Goal: Complete application form

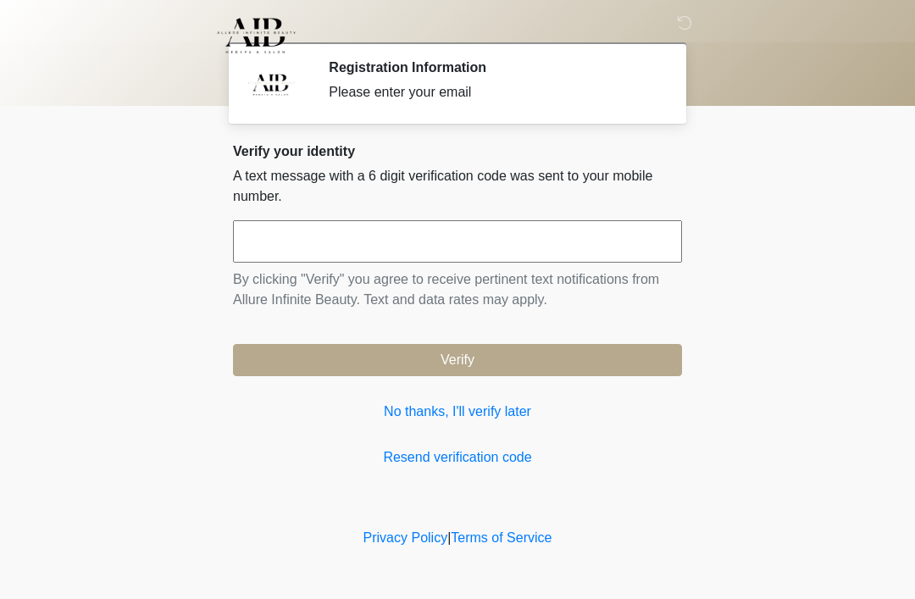
click at [398, 229] on input "text" at bounding box center [457, 241] width 449 height 42
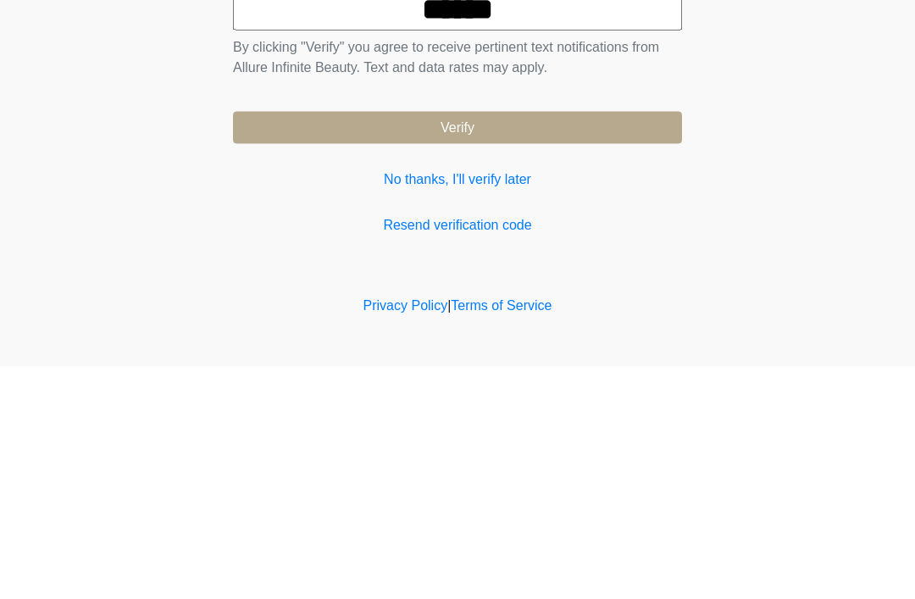
type input "******"
click at [475, 344] on button "Verify" at bounding box center [457, 360] width 449 height 32
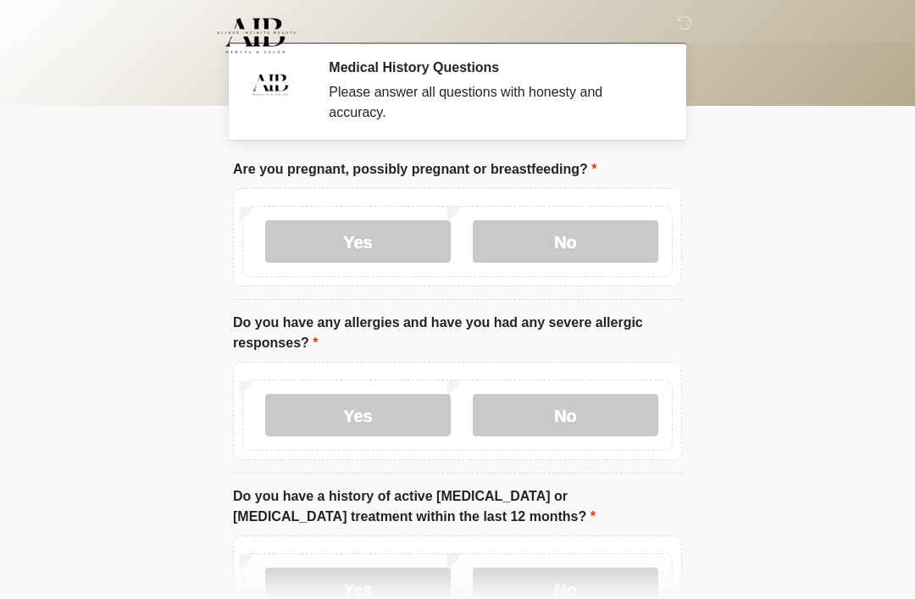
click at [590, 241] on label "No" at bounding box center [566, 241] width 186 height 42
click at [380, 411] on label "Yes" at bounding box center [358, 415] width 186 height 42
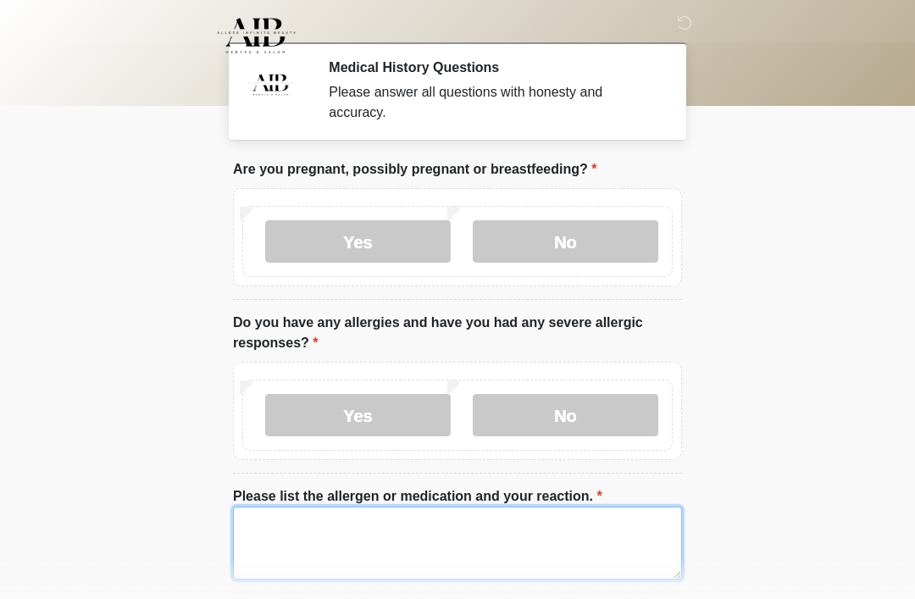
click at [398, 532] on textarea "Please list the allergen or medication and your reaction." at bounding box center [457, 543] width 449 height 73
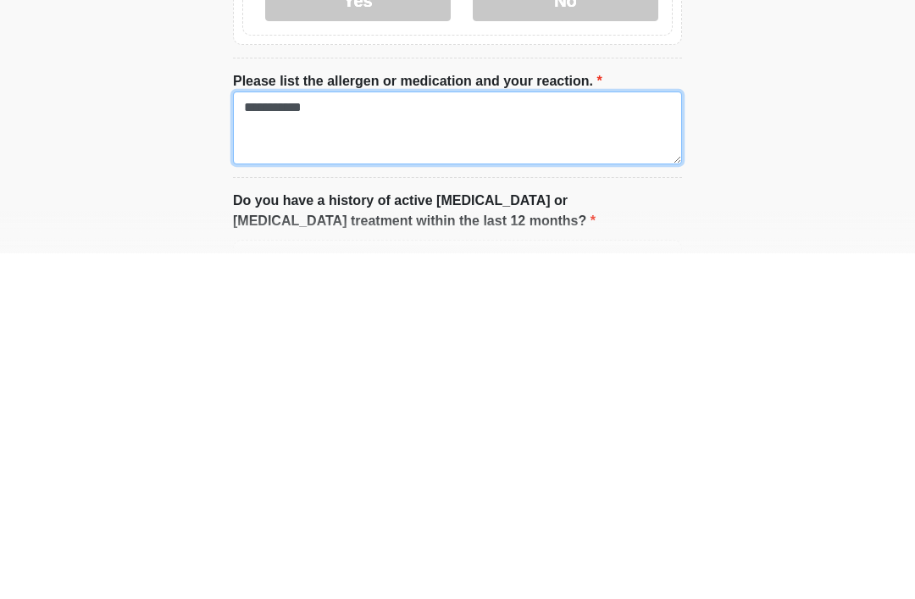
click at [272, 437] on textarea "**********" at bounding box center [457, 473] width 449 height 73
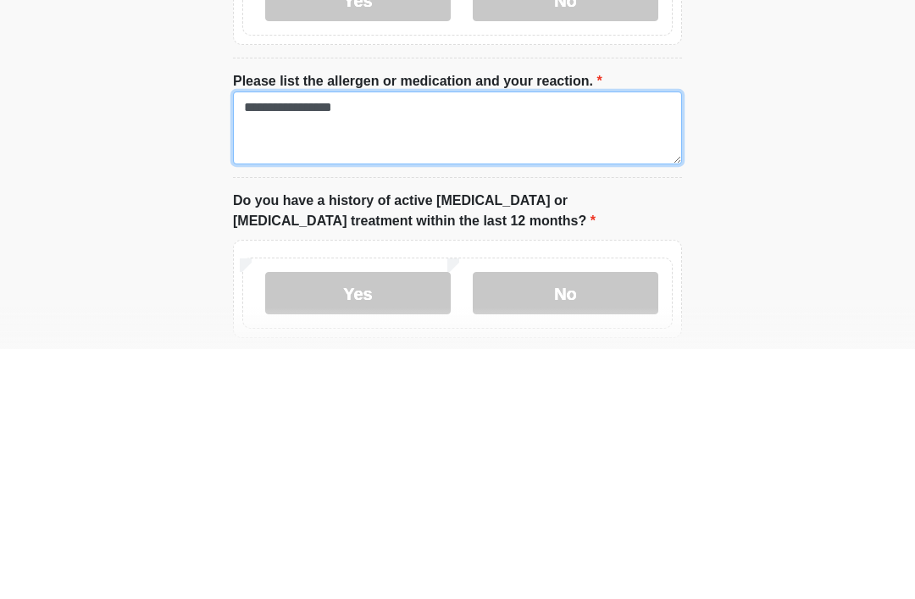
scroll to position [166, 0]
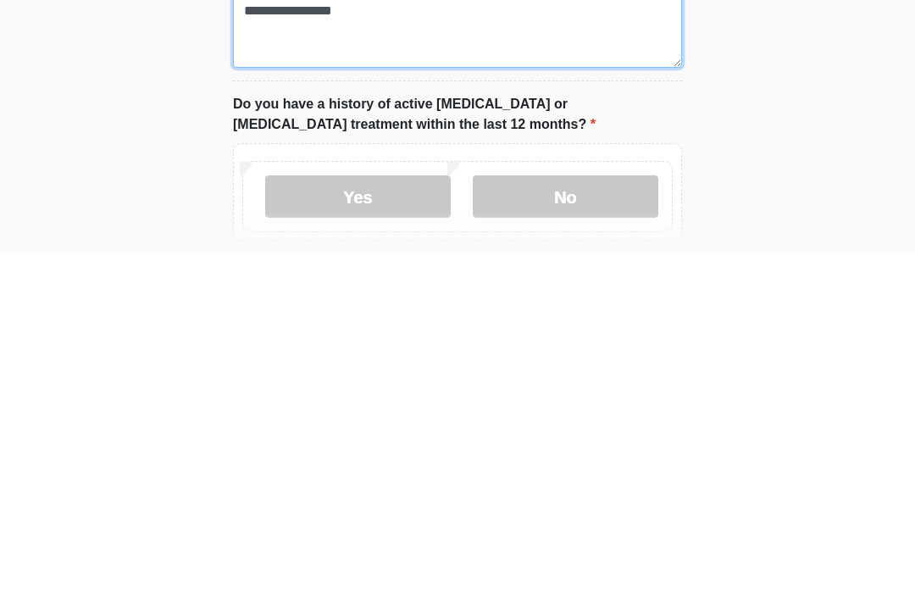
type textarea "**********"
click at [574, 521] on label "No" at bounding box center [566, 542] width 186 height 42
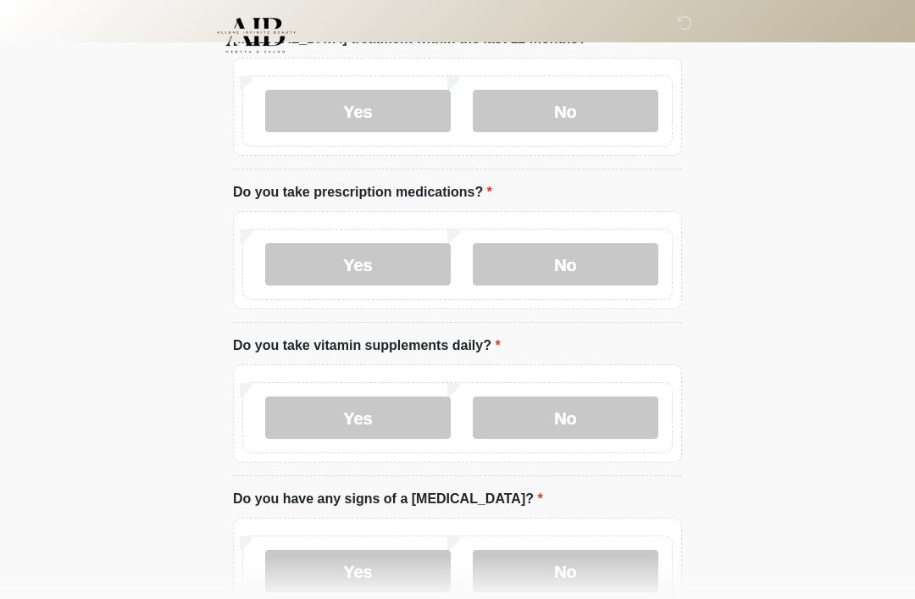
scroll to position [598, 0]
click at [560, 261] on label "No" at bounding box center [566, 263] width 186 height 42
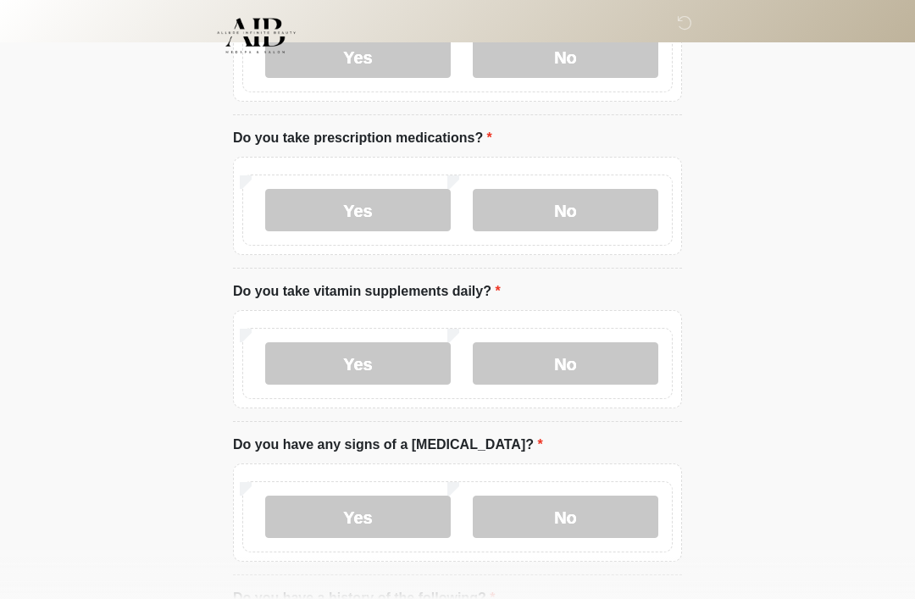
scroll to position [664, 0]
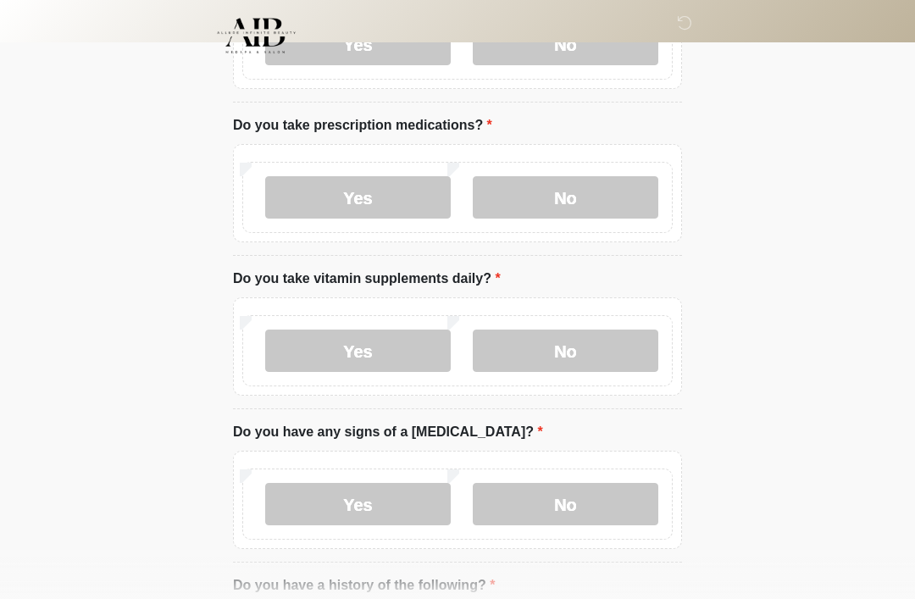
click at [369, 358] on label "Yes" at bounding box center [358, 351] width 186 height 42
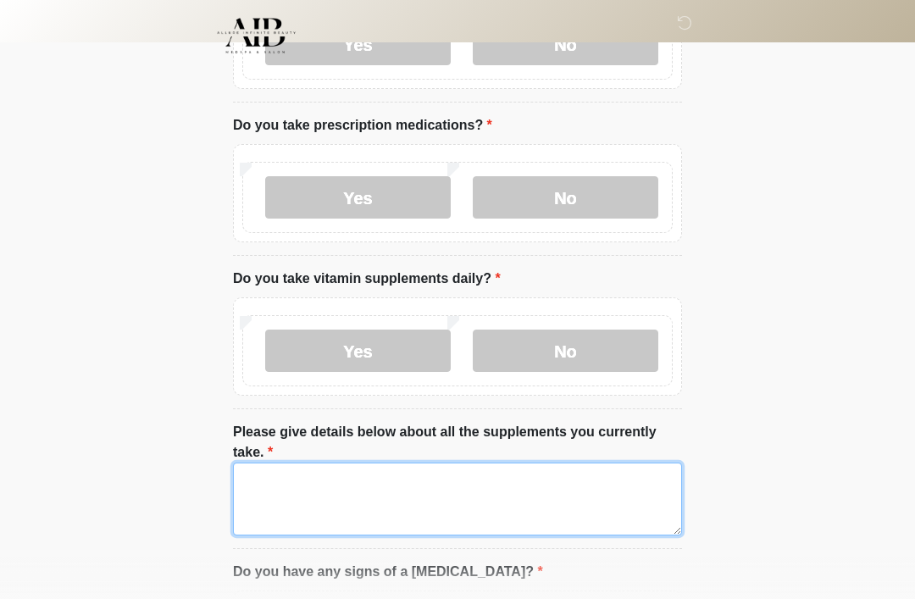
click at [417, 484] on textarea "Please give details below about all the supplements you currently take." at bounding box center [457, 499] width 449 height 73
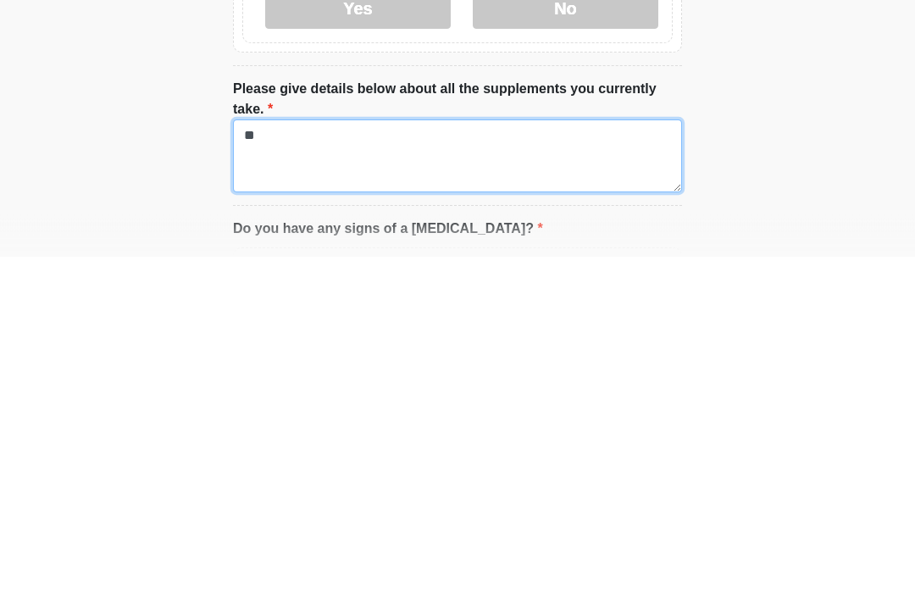
type textarea "*"
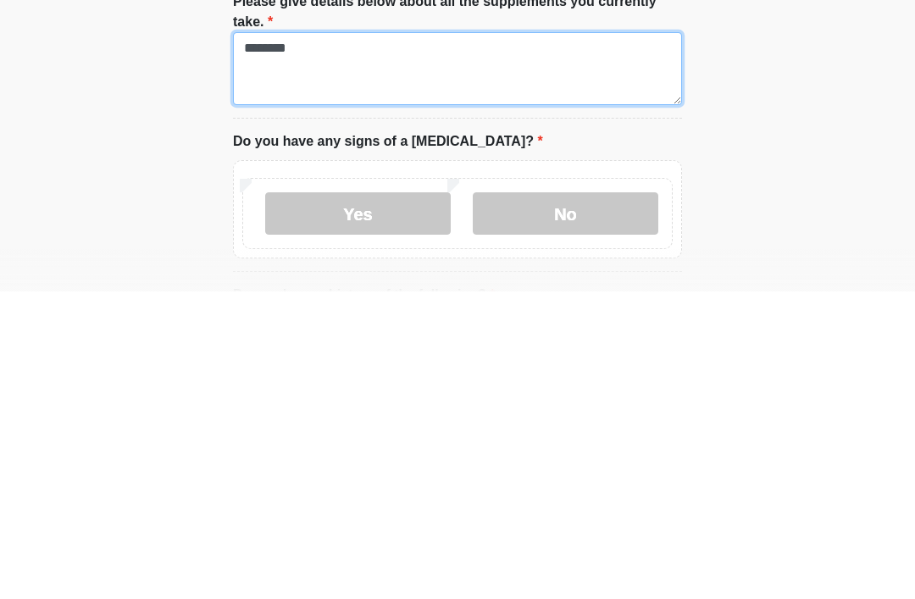
scroll to position [788, 0]
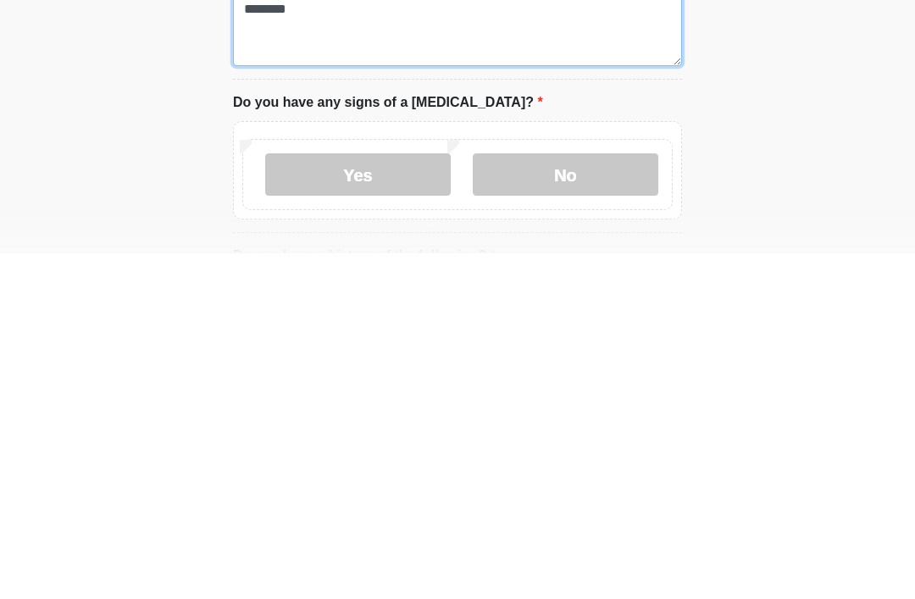
type textarea "*******"
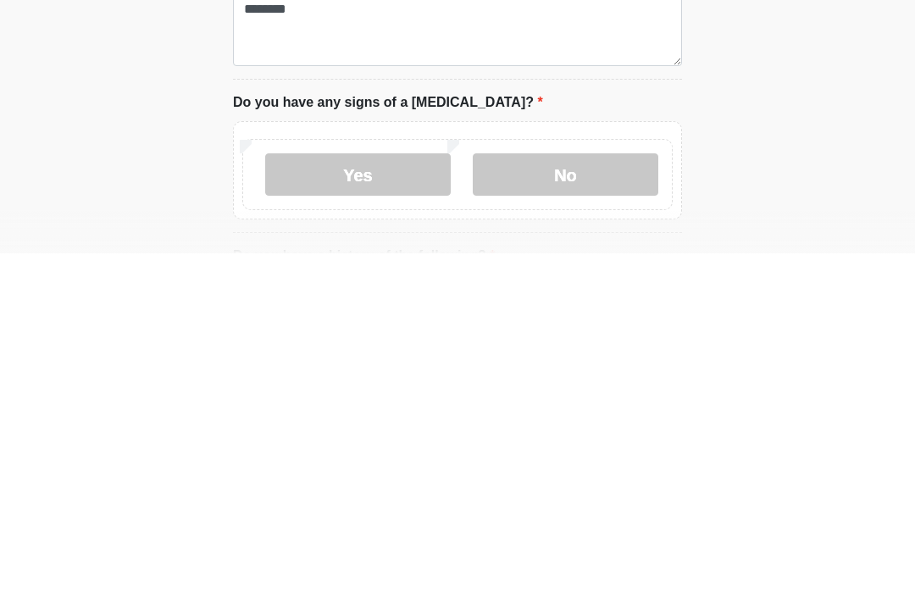
click at [567, 499] on label "No" at bounding box center [566, 520] width 186 height 42
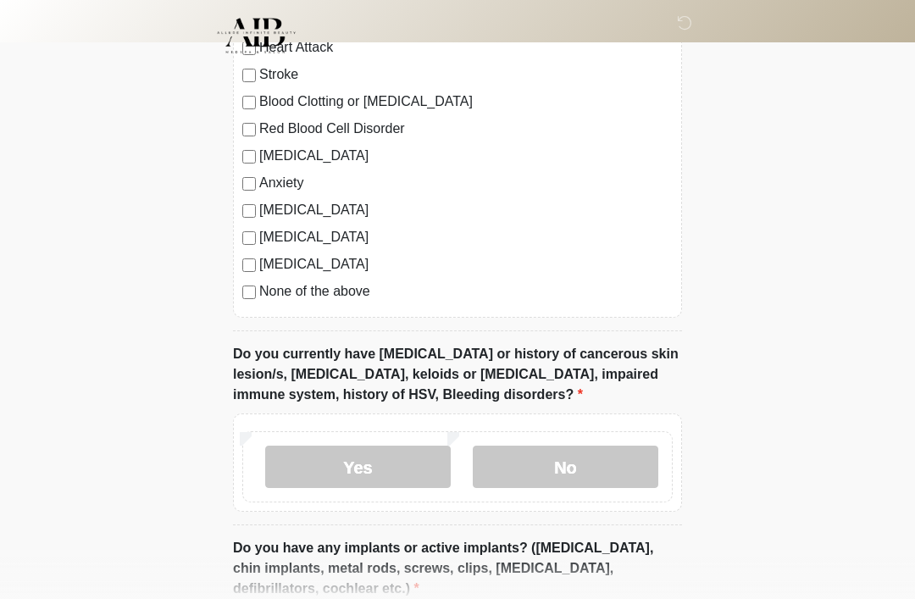
scroll to position [1456, 0]
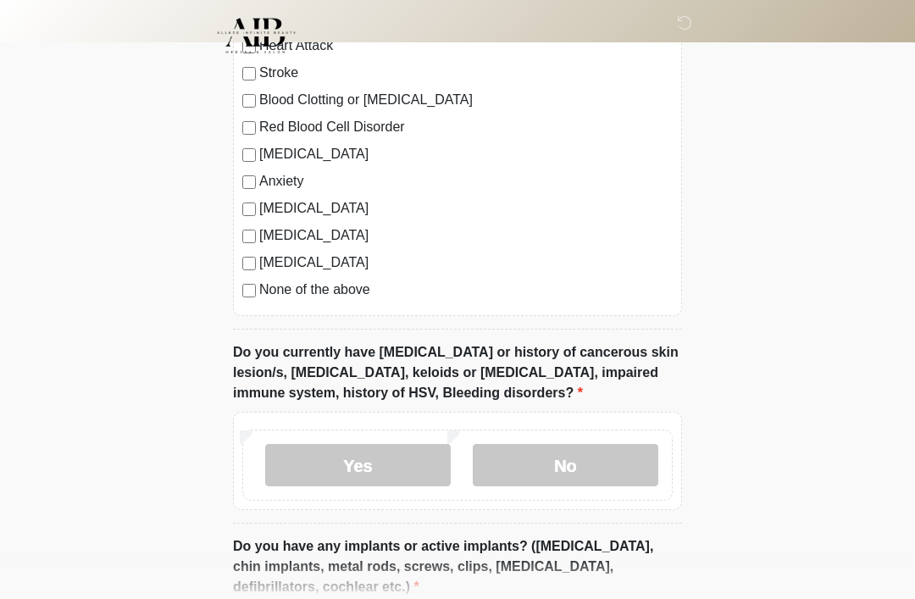
click at [575, 460] on label "No" at bounding box center [566, 465] width 186 height 42
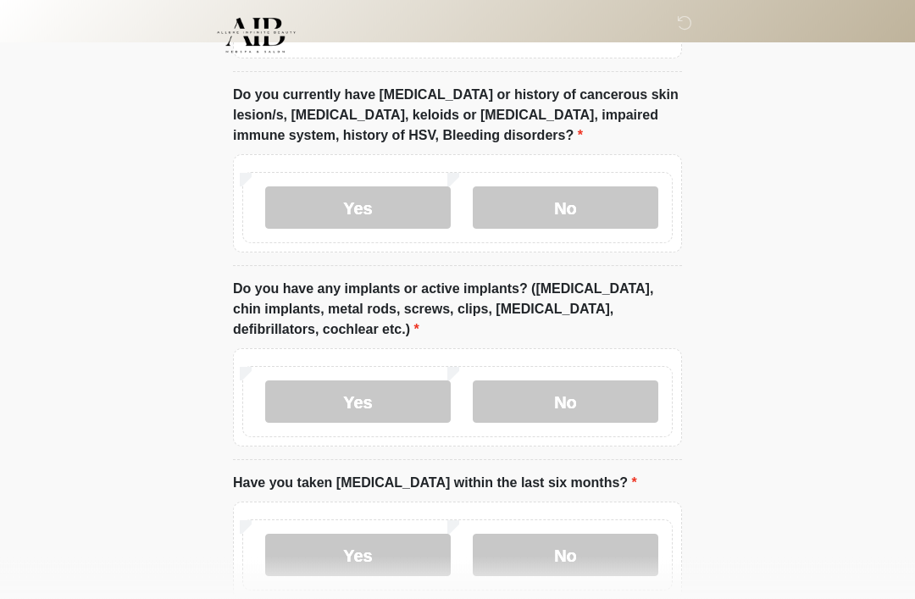
scroll to position [1715, 0]
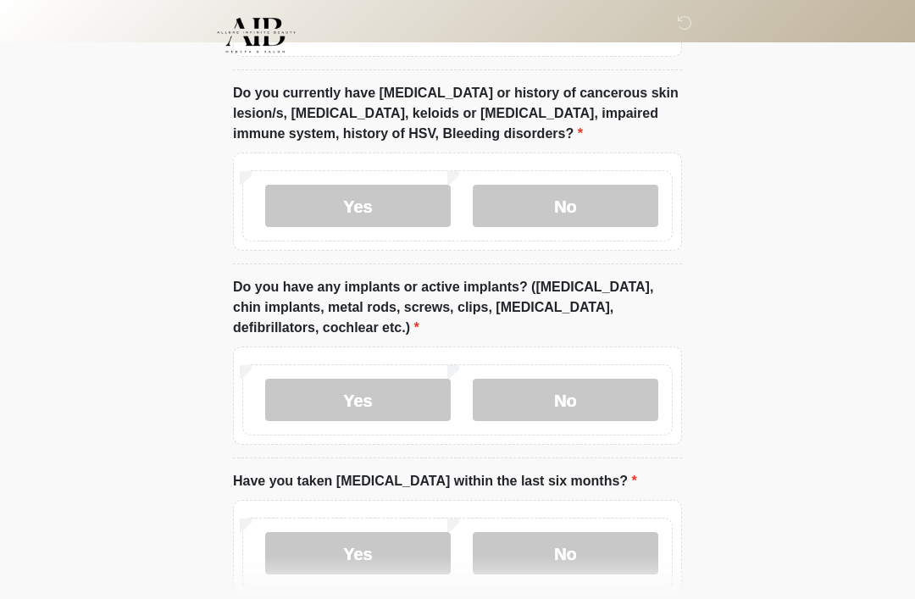
click at [571, 396] on label "No" at bounding box center [566, 401] width 186 height 42
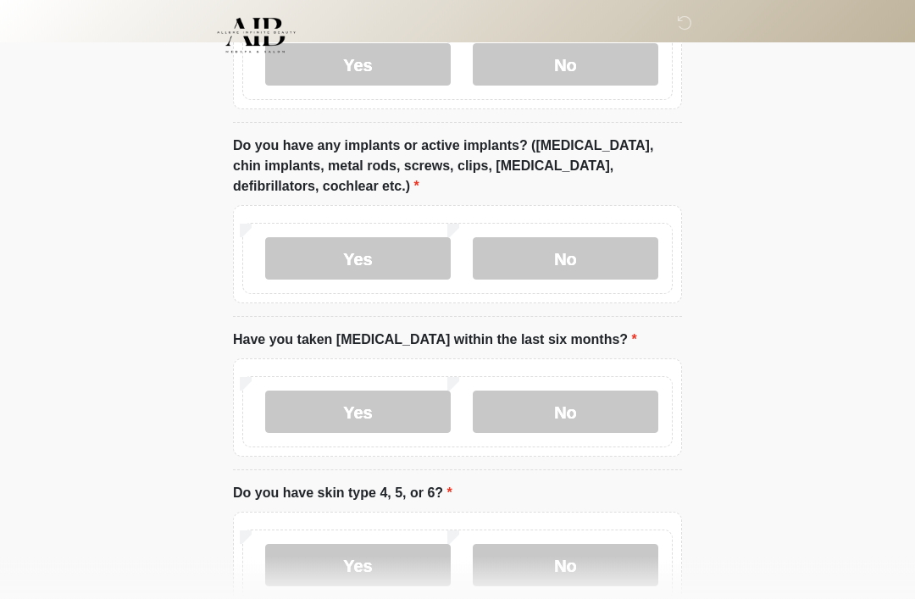
scroll to position [1888, 0]
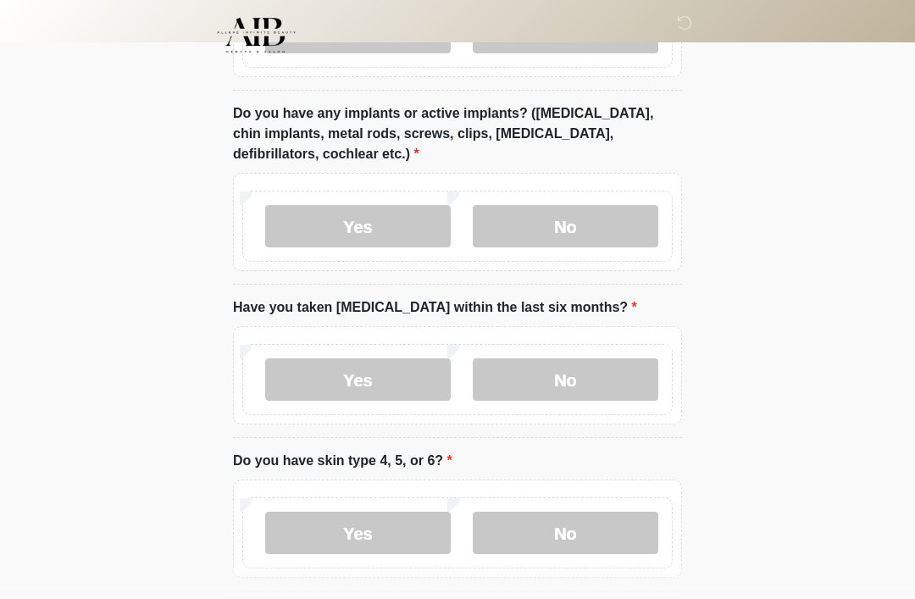
click at [564, 379] on label "No" at bounding box center [566, 380] width 186 height 42
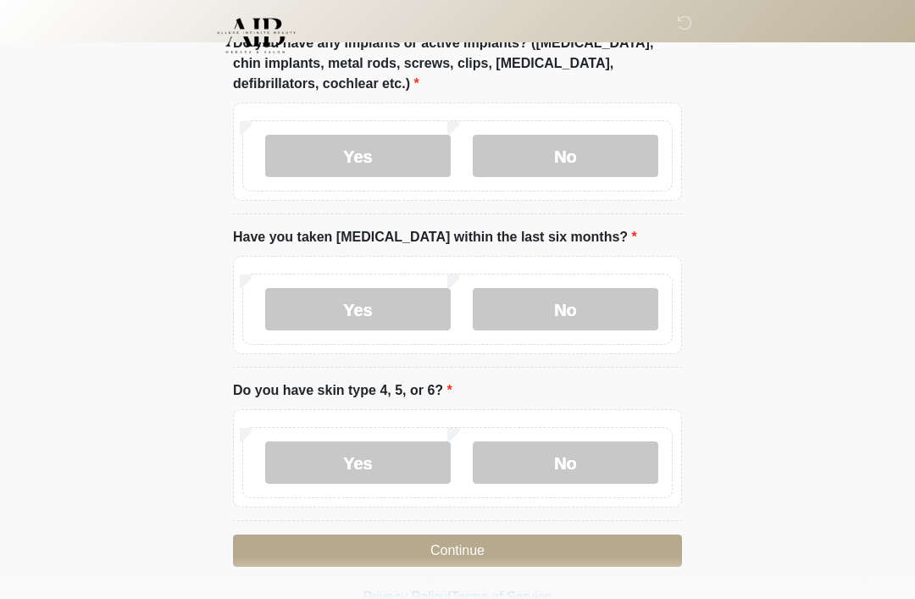
click at [571, 456] on label "No" at bounding box center [566, 462] width 186 height 42
click at [499, 539] on button "Continue" at bounding box center [457, 551] width 449 height 32
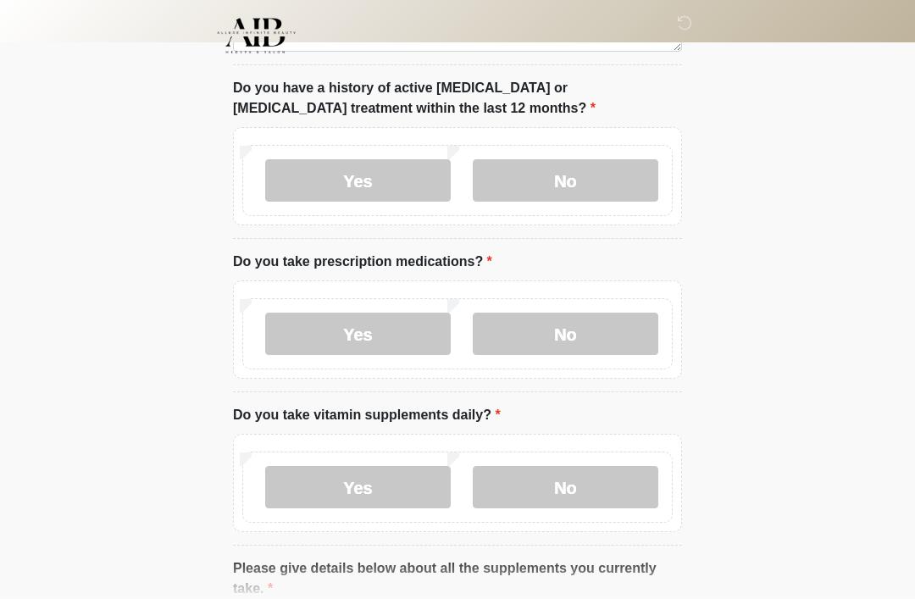
scroll to position [0, 0]
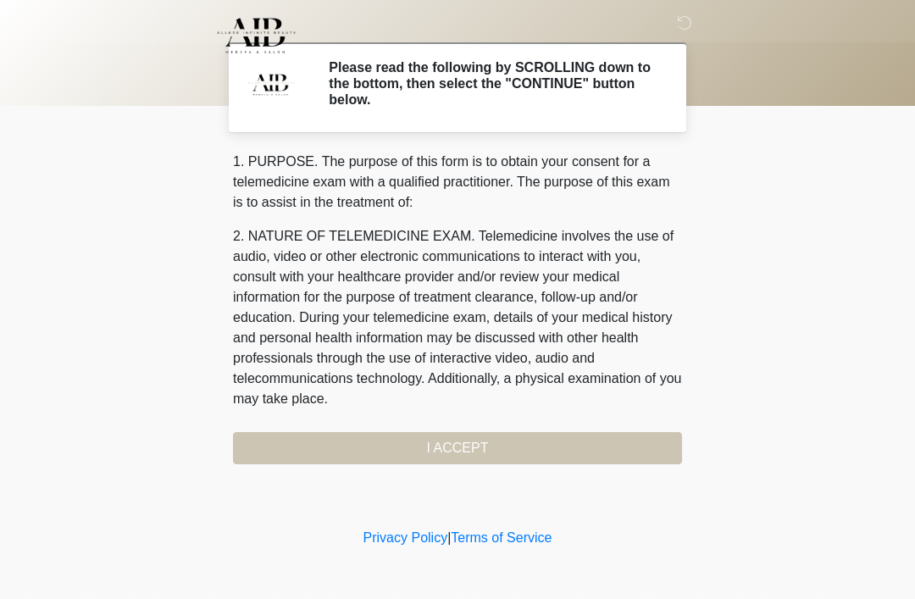
click at [484, 448] on div "1. PURPOSE. The purpose of this form is to obtain your consent for a telemedici…" at bounding box center [457, 308] width 449 height 313
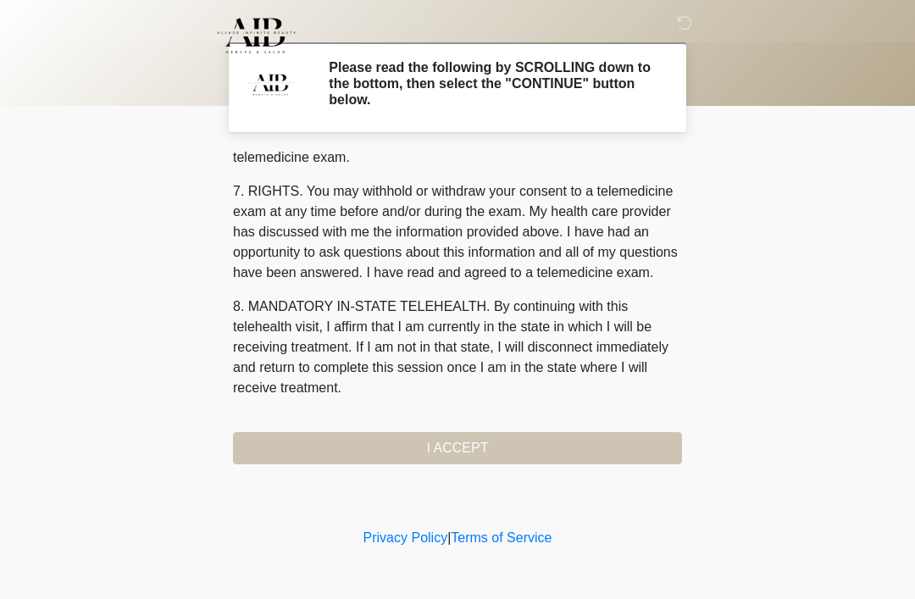
click at [474, 447] on button "I ACCEPT" at bounding box center [457, 448] width 449 height 32
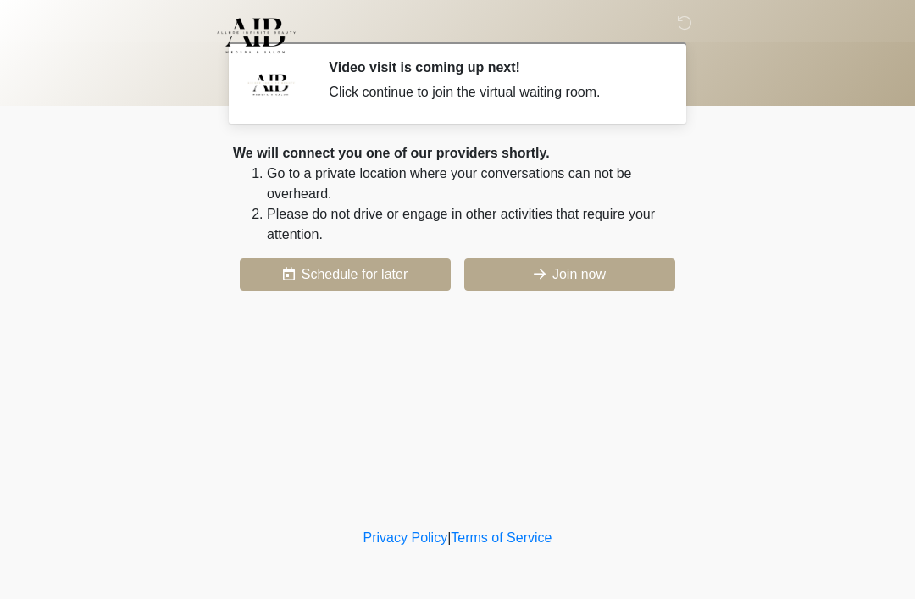
click at [580, 270] on button "Join now" at bounding box center [569, 274] width 211 height 32
